Goal: Complete application form: Complete application form

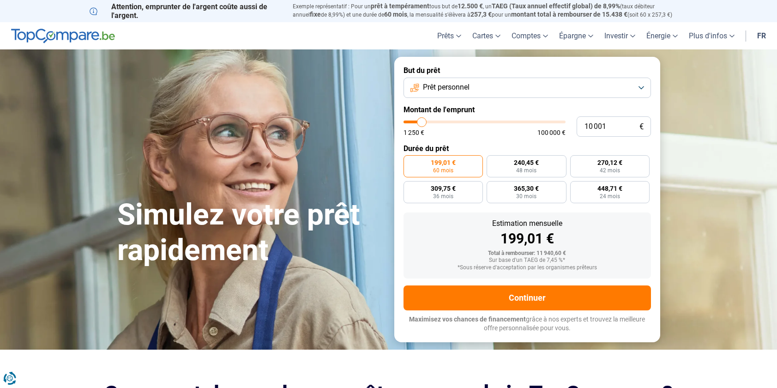
type input "9 750"
type input "9750"
type input "10 000"
type input "10000"
type input "11 000"
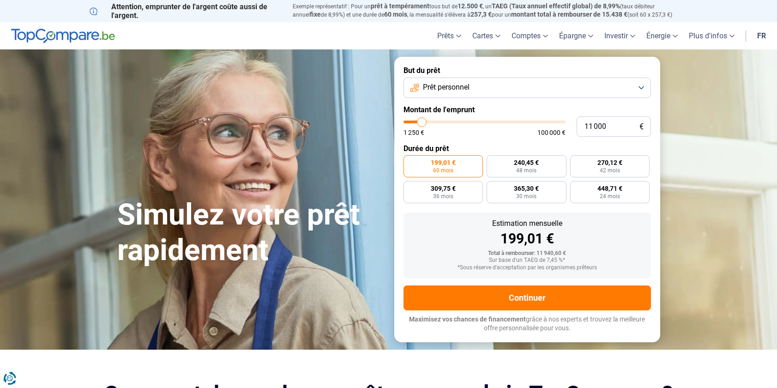
type input "11000"
type input "11 500"
type input "11500"
type input "12 500"
type input "12500"
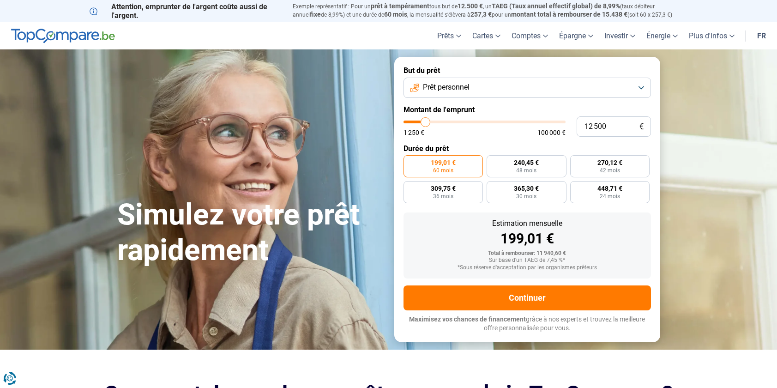
type input "14 750"
type input "14750"
type input "16 500"
type input "16500"
type input "18 000"
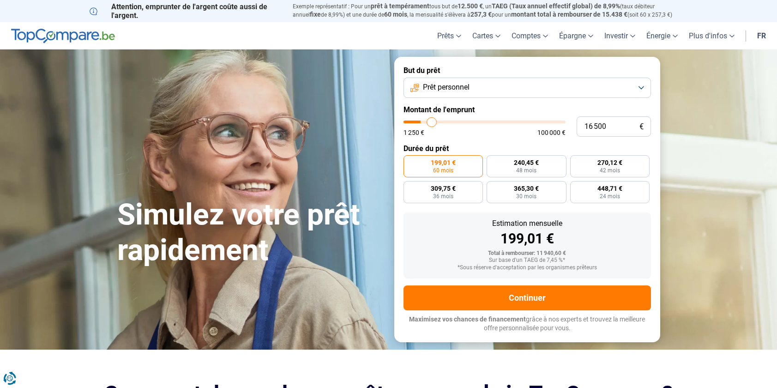
type input "18000"
type input "20 500"
type input "20500"
type input "23 000"
type input "23000"
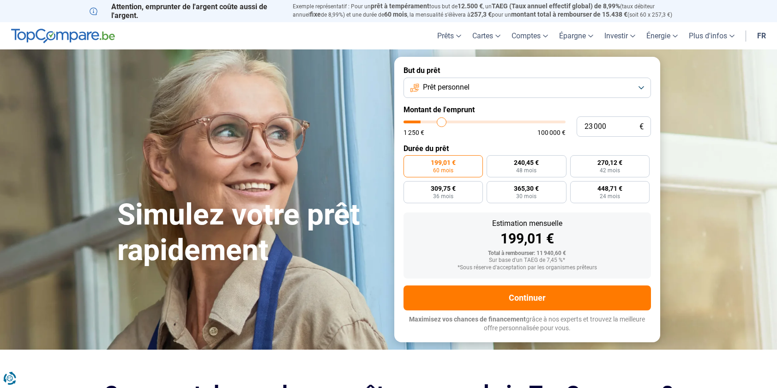
type input "25 750"
type input "25750"
type input "28 250"
type input "28250"
type input "31 250"
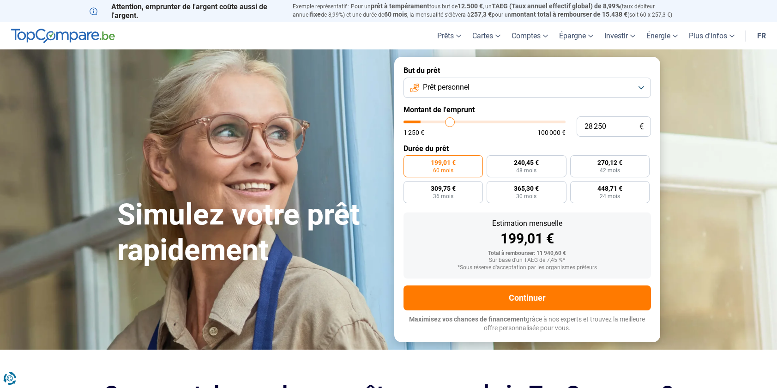
type input "31250"
type input "34 750"
type input "34750"
type input "37 750"
type input "37750"
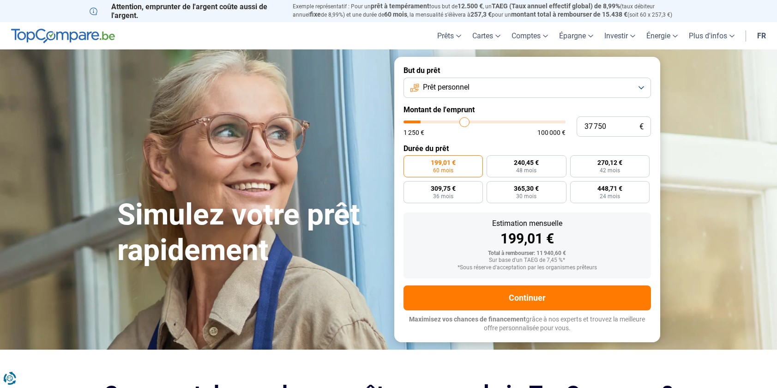
type input "41 000"
type input "41000"
type input "44 000"
type input "44000"
type input "45 500"
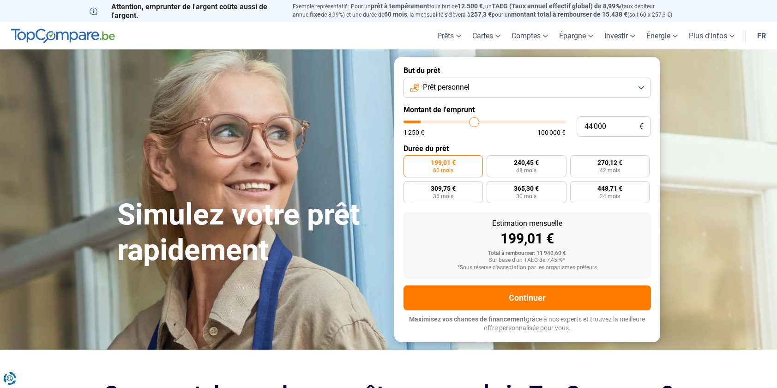
type input "45500"
type input "48 250"
type input "48250"
type input "51 000"
type input "51000"
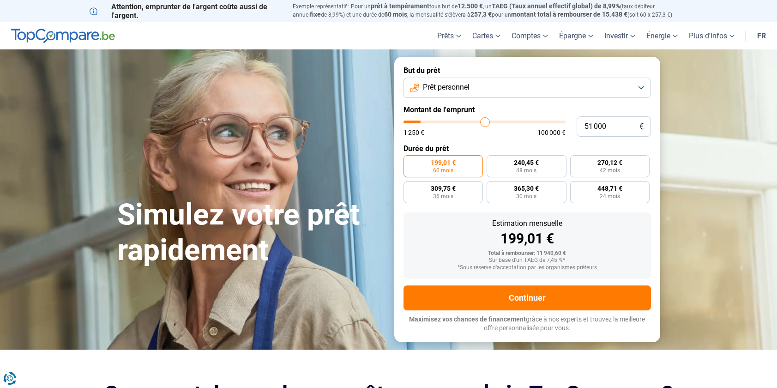
type input "53 250"
type input "53250"
type input "55 500"
type input "55500"
type input "57 750"
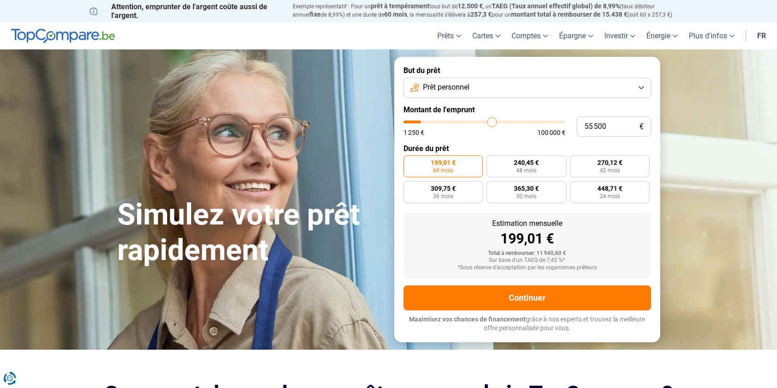
type input "57750"
type input "59 500"
type input "59500"
type input "61 500"
type input "61500"
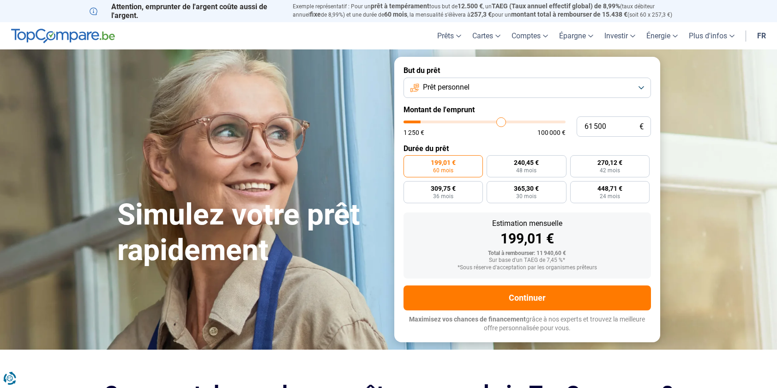
type input "63 000"
type input "63000"
type input "64 250"
type input "64250"
type input "65 250"
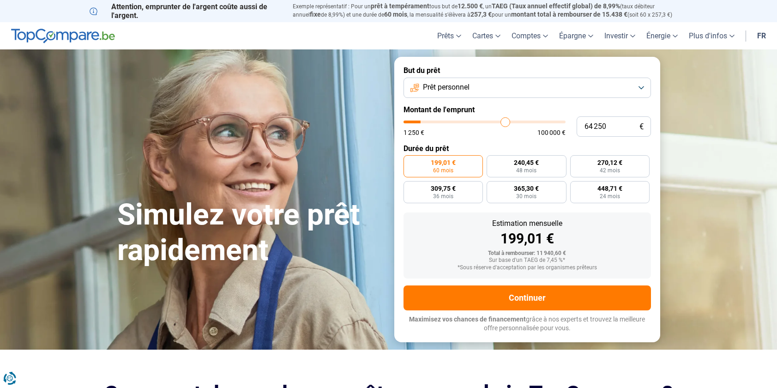
type input "65250"
type input "66 500"
type input "66500"
type input "67 750"
type input "67750"
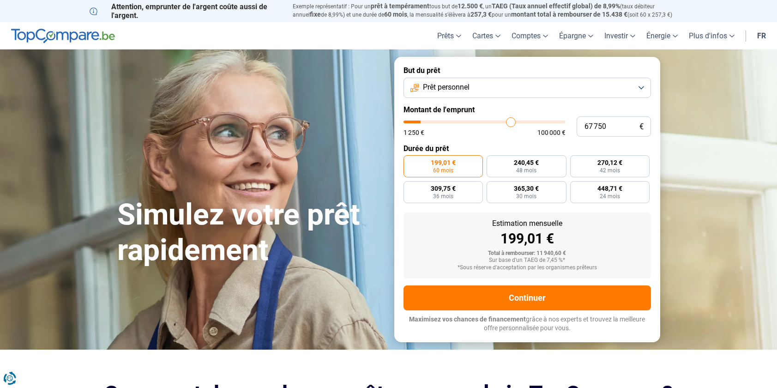
type input "69 000"
type input "69000"
type input "70 250"
type input "70250"
type input "71 250"
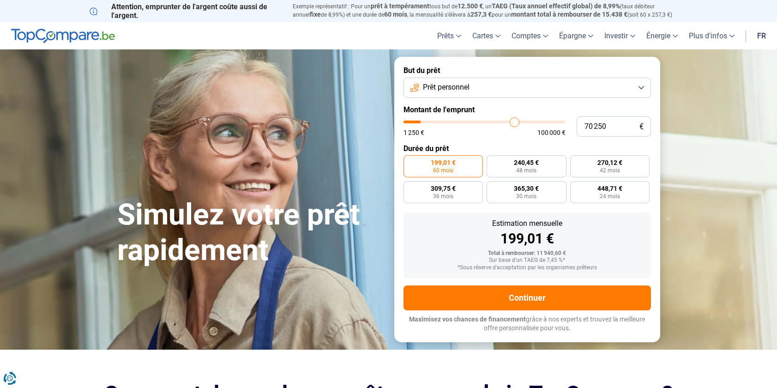
type input "71250"
type input "72 500"
type input "72500"
type input "73 750"
type input "73750"
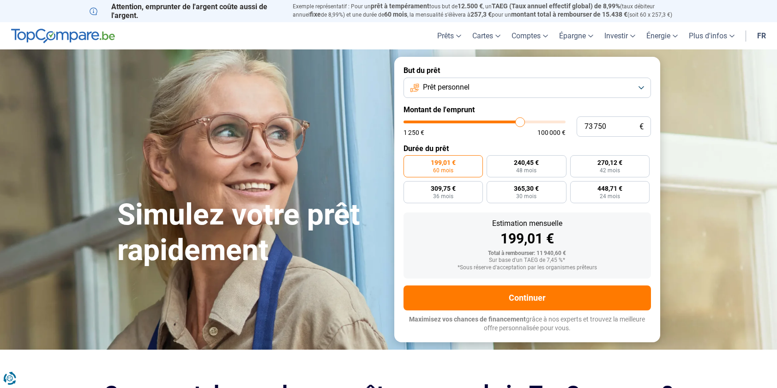
type input "74 750"
type input "74750"
type input "75 750"
type input "75750"
type input "77 000"
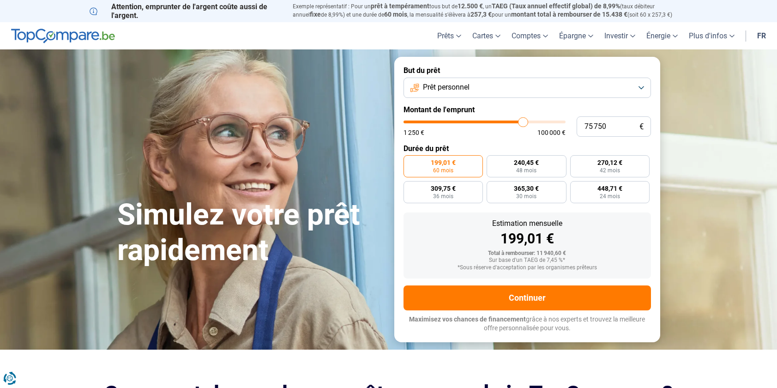
type input "77000"
type input "78 000"
type input "78000"
type input "79 250"
type input "79250"
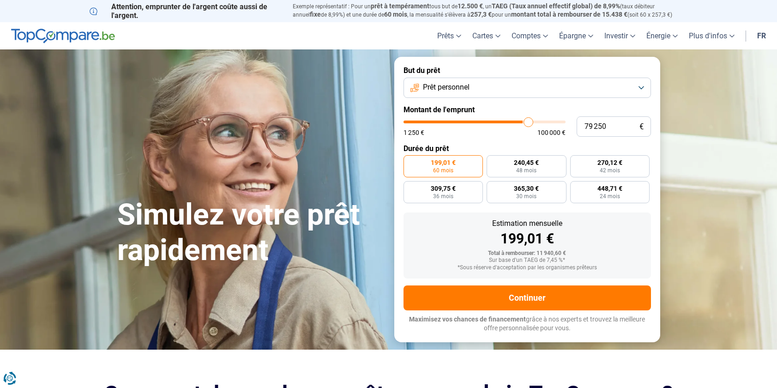
type input "80 250"
type input "80250"
type input "81 250"
type input "81250"
type input "82 500"
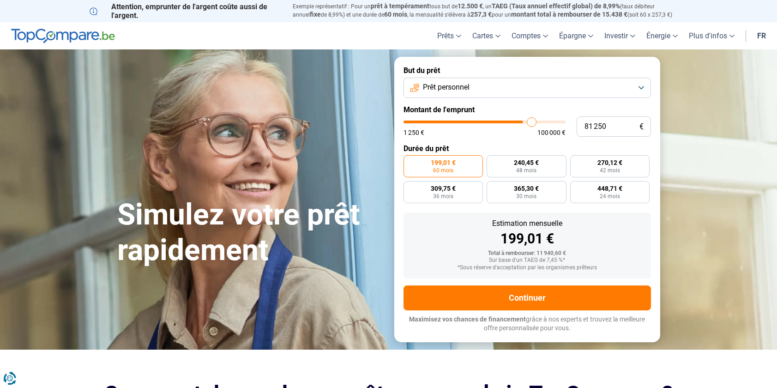
type input "82500"
type input "83 750"
type input "83750"
type input "85 000"
type input "85000"
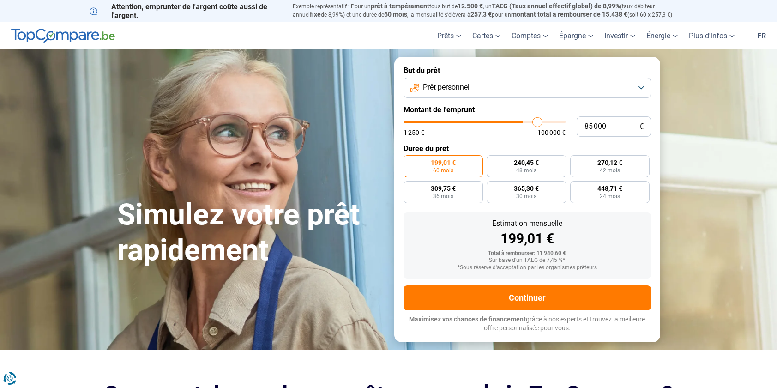
type input "85 750"
type input "85750"
type input "87 250"
type input "87250"
type input "88 250"
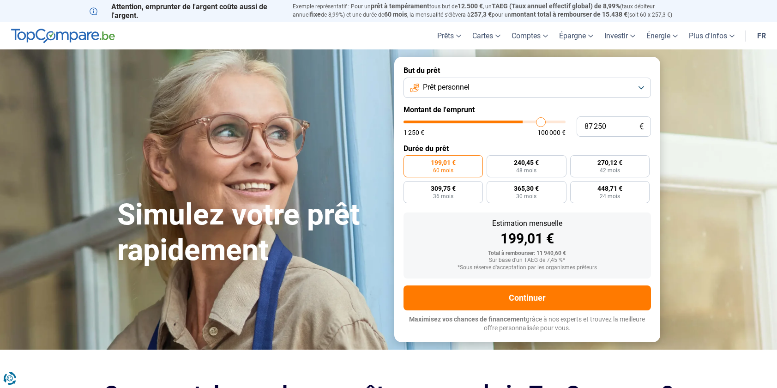
type input "88250"
type input "89 000"
type input "89000"
type input "90 250"
type input "90250"
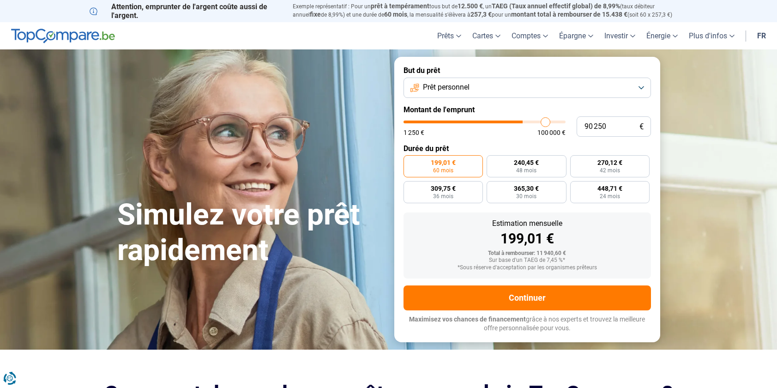
type input "91 250"
type input "91250"
type input "92 000"
type input "92000"
type input "93 250"
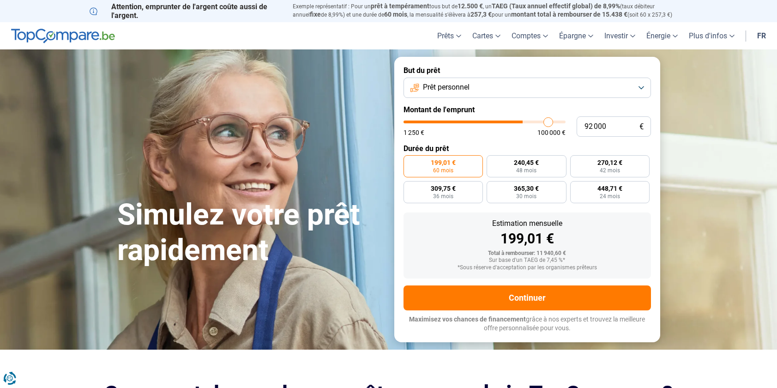
type input "93250"
type input "94 250"
type input "94250"
type input "95 500"
type input "95500"
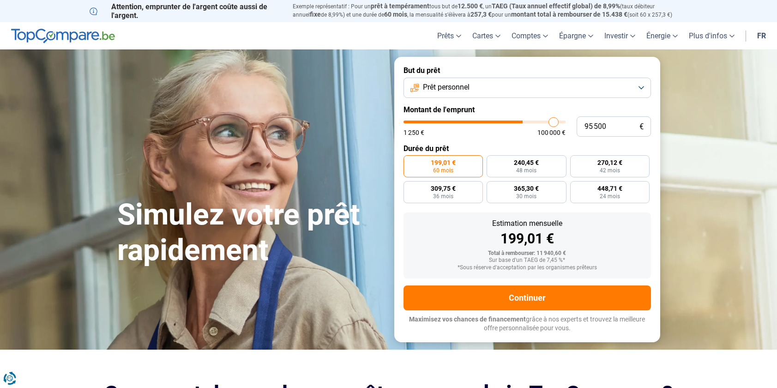
type input "96 250"
type input "96250"
type input "97 000"
type input "97000"
type input "97 750"
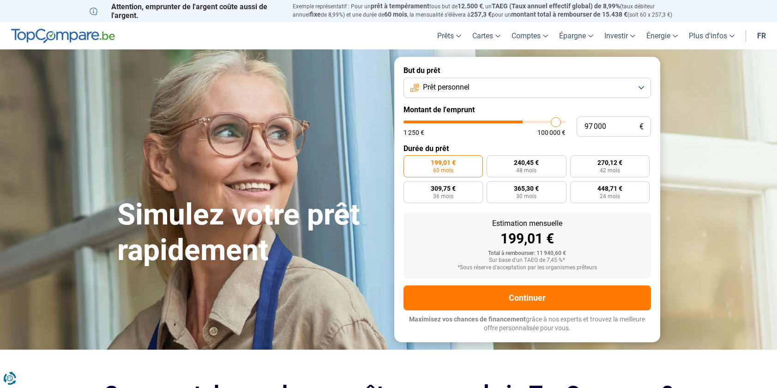
type input "97750"
type input "98 750"
type input "98750"
type input "99 250"
type input "99250"
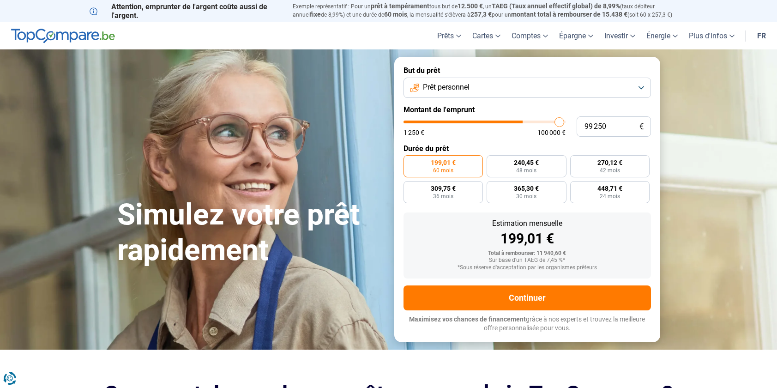
type input "100 000"
drag, startPoint x: 422, startPoint y: 121, endPoint x: 577, endPoint y: 116, distance: 155.7
type input "100000"
click at [577, 116] on div "100 000 € 1 250 € 100 000 €" at bounding box center [528, 126] width 248 height 20
radio input "false"
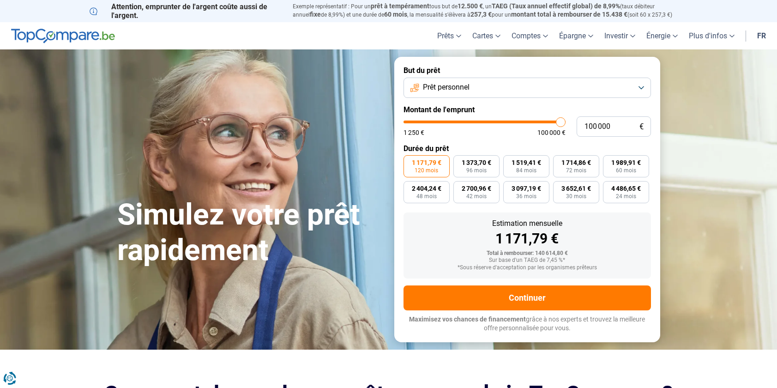
click at [641, 83] on button "Prêt personnel" at bounding box center [528, 88] width 248 height 20
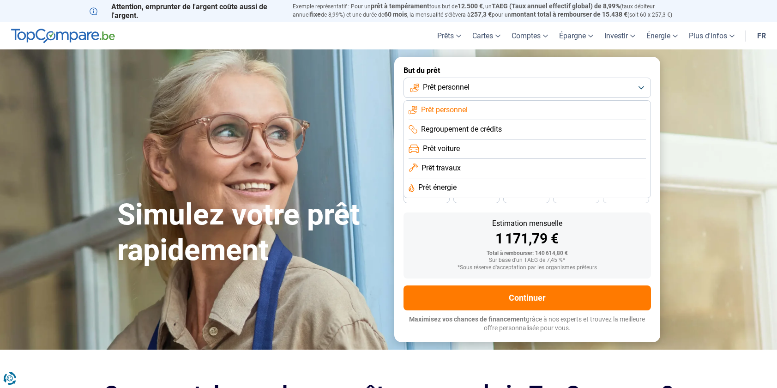
click at [443, 169] on span "Prêt travaux" at bounding box center [441, 168] width 39 height 10
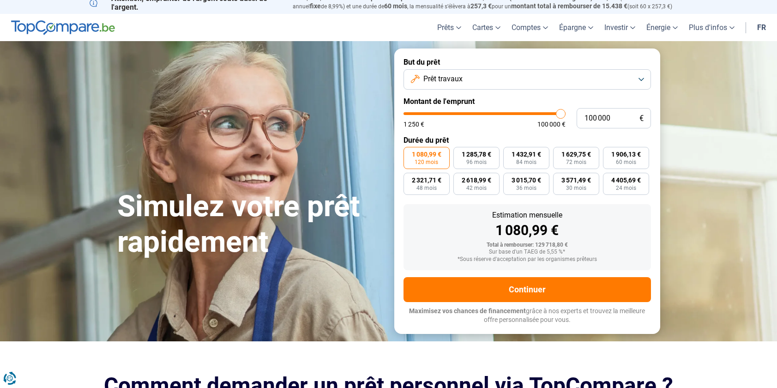
scroll to position [9, 0]
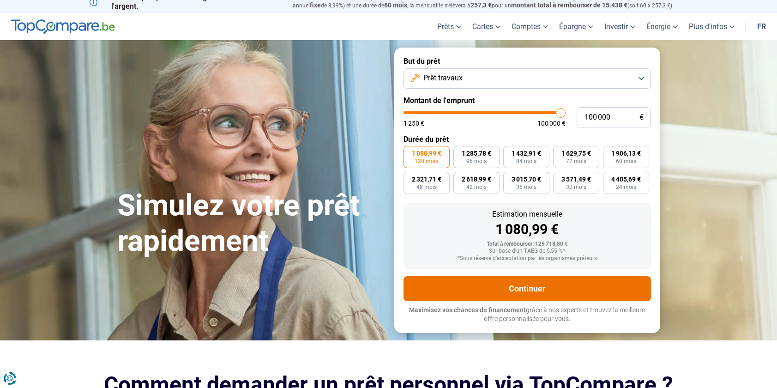
click at [514, 281] on button "Continuer" at bounding box center [528, 288] width 248 height 25
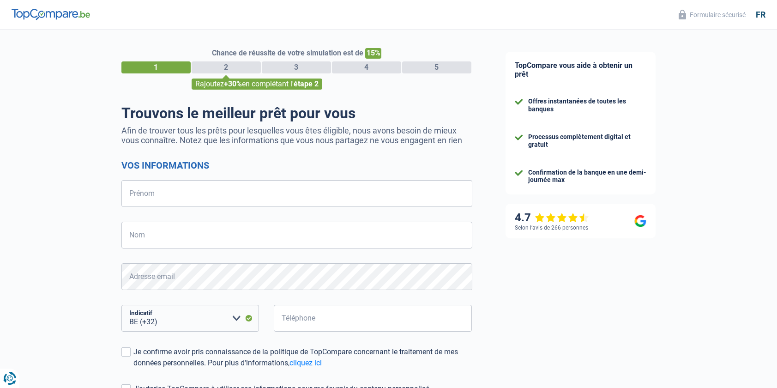
select select "32"
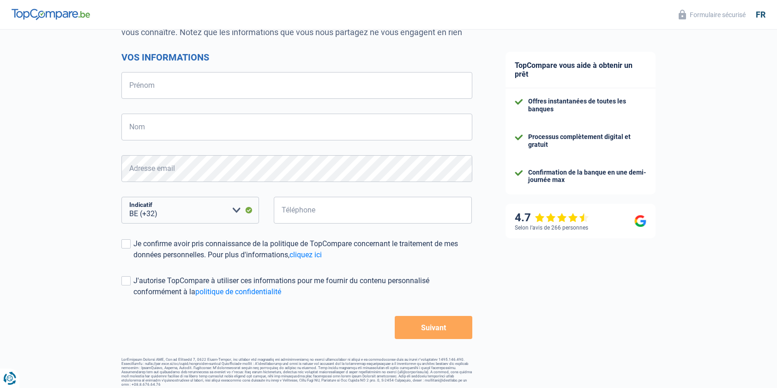
scroll to position [110, 0]
